Goal: Information Seeking & Learning: Find specific page/section

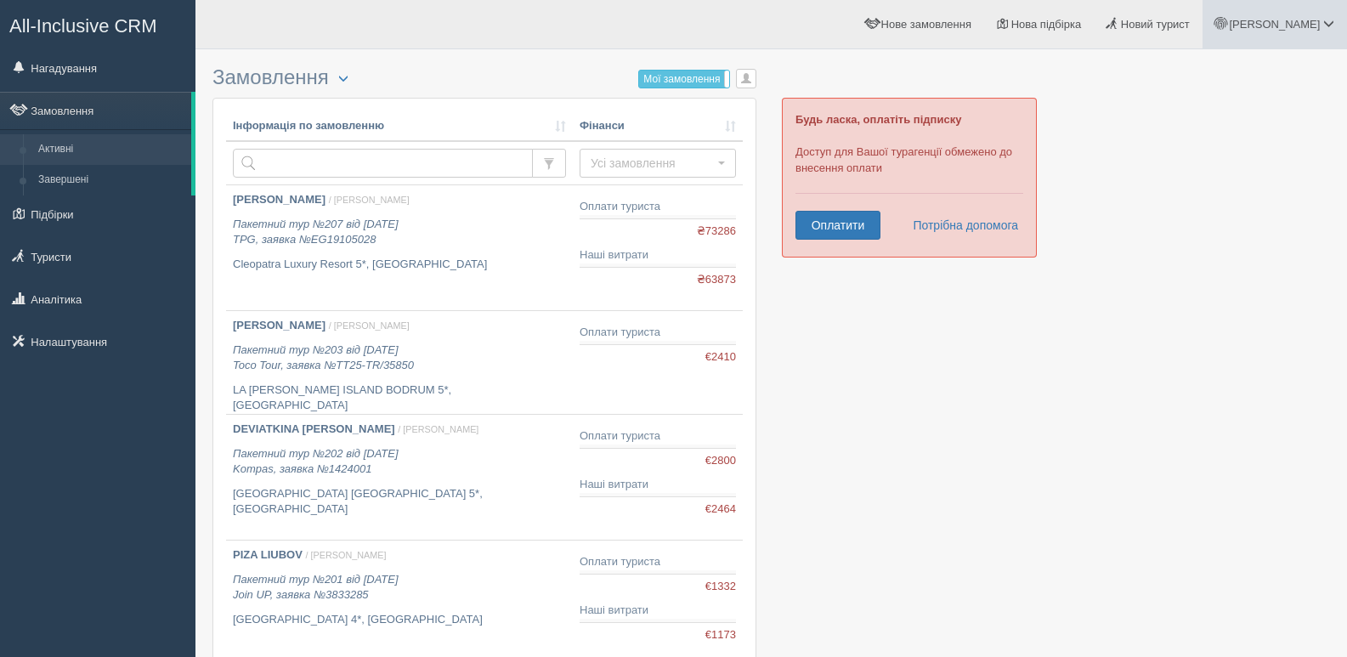
click at [1332, 24] on span at bounding box center [1328, 23] width 11 height 11
click at [1241, 184] on span "Допомога" at bounding box center [1220, 184] width 49 height 13
